Goal: Task Accomplishment & Management: Manage account settings

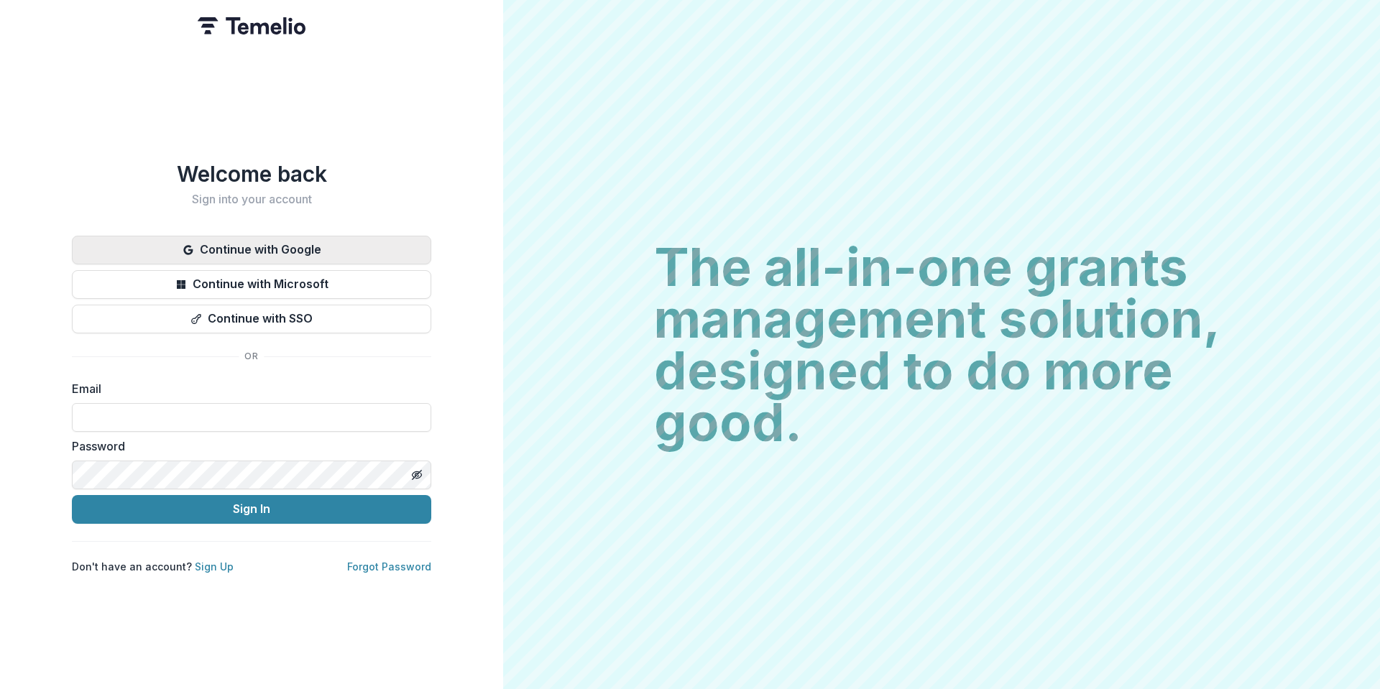
click at [305, 242] on button "Continue with Google" at bounding box center [251, 250] width 359 height 29
